Goal: Task Accomplishment & Management: Use online tool/utility

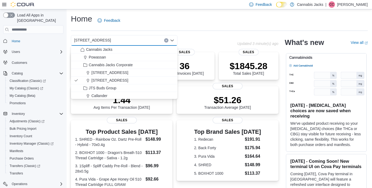
click at [211, 40] on div "[STREET_ADDRESS] Selected. [STREET_ADDRESS]. Press Backspace to delete [STREET_…" at bounding box center [154, 40] width 166 height 11
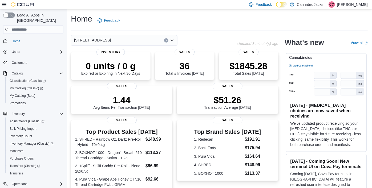
click at [173, 41] on icon "Open list of options" at bounding box center [172, 40] width 4 height 4
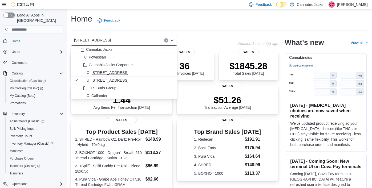
click at [121, 75] on div "[STREET_ADDRESS]" at bounding box center [127, 72] width 94 height 5
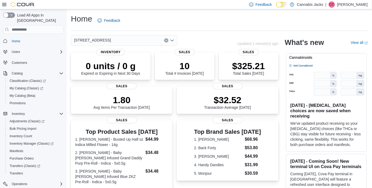
click at [173, 41] on icon "Open list of options" at bounding box center [171, 41] width 3 height 2
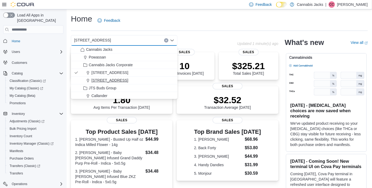
click at [115, 81] on span "[STREET_ADDRESS]" at bounding box center [109, 80] width 37 height 5
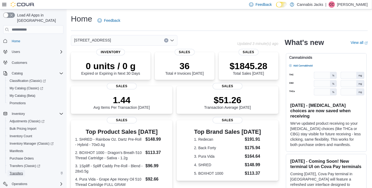
click at [22, 172] on span "Transfers" at bounding box center [16, 174] width 13 height 4
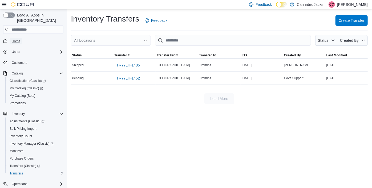
click at [15, 39] on span "Home" at bounding box center [16, 41] width 9 height 4
